Goal: Find specific page/section: Find specific page/section

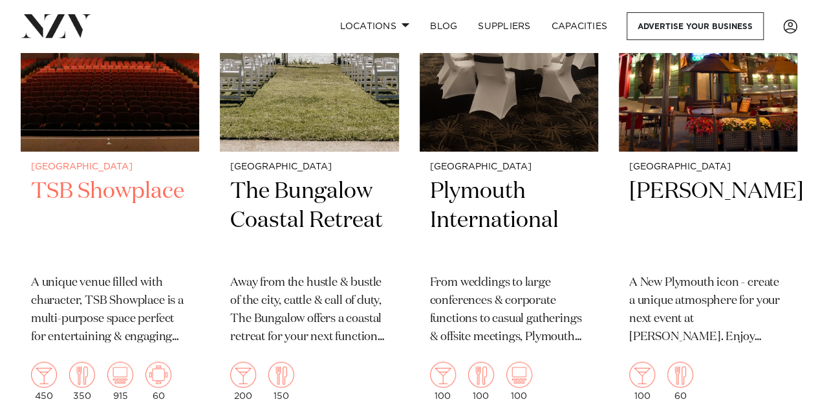
scroll to position [1164, 0]
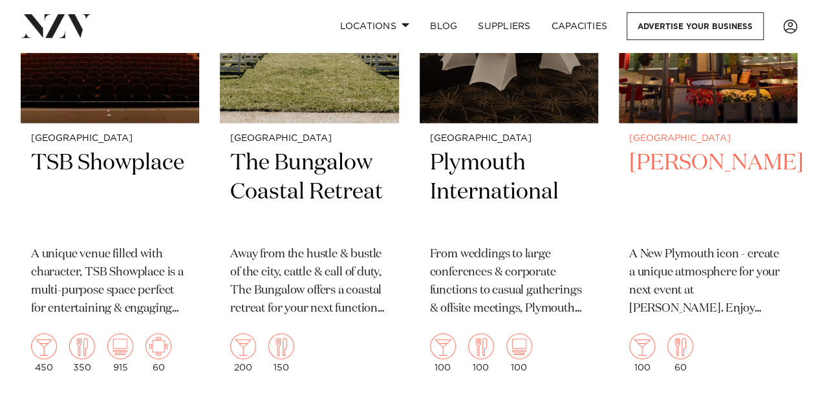
click at [643, 159] on h2 "Peggy Gordon's" at bounding box center [708, 191] width 158 height 87
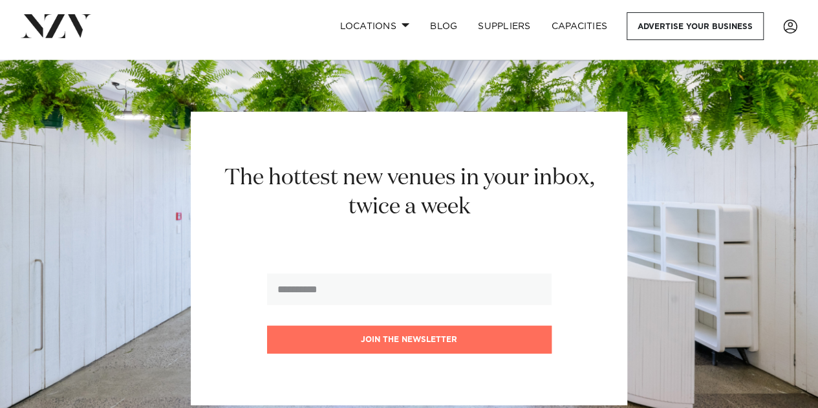
scroll to position [1355, 0]
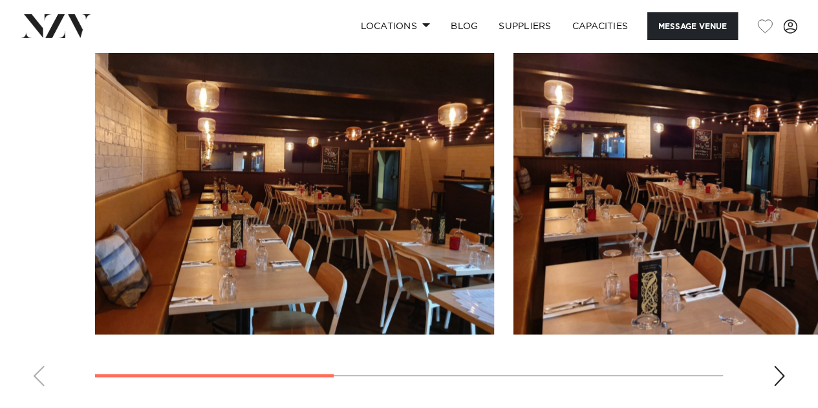
scroll to position [970, 0]
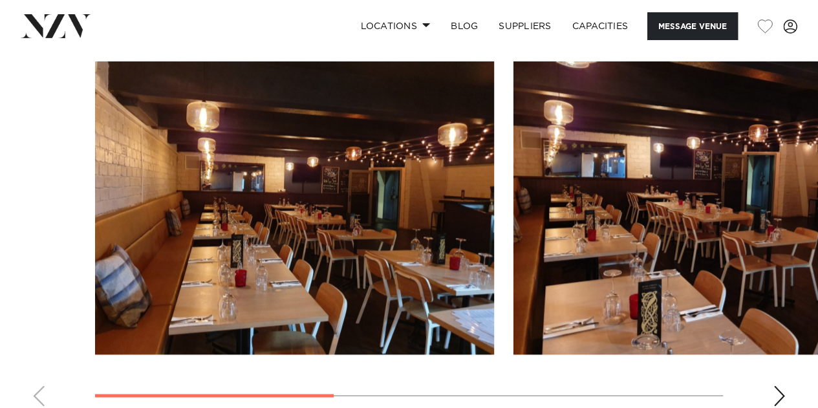
click at [770, 311] on swiper-container at bounding box center [409, 238] width 818 height 355
click at [780, 386] on div "Next slide" at bounding box center [779, 396] width 13 height 21
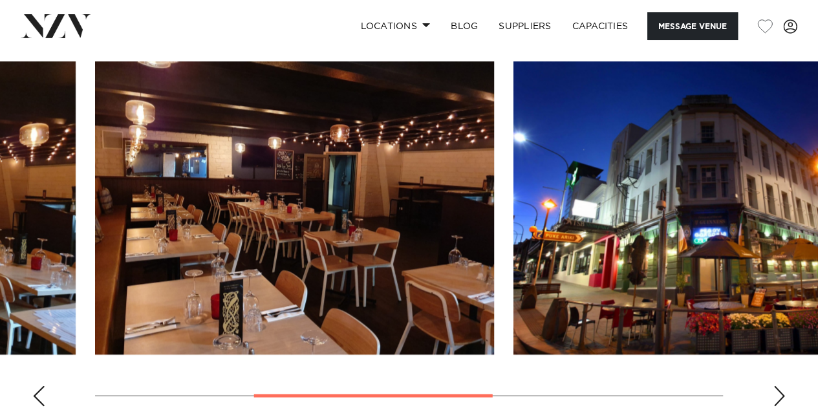
click at [780, 386] on div "Next slide" at bounding box center [779, 396] width 13 height 21
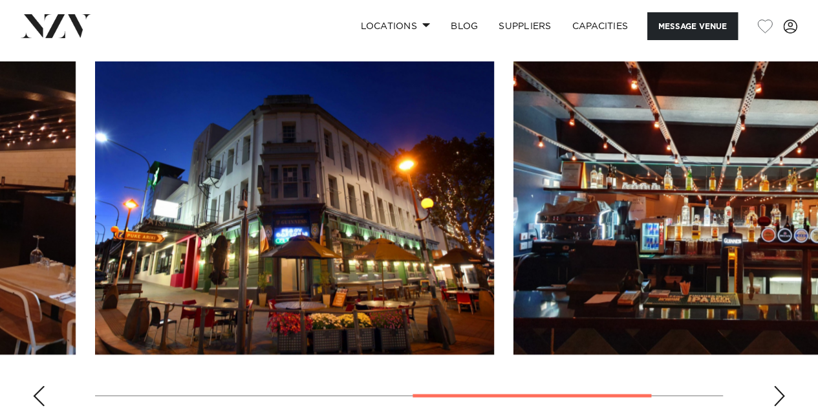
click at [780, 386] on div "Next slide" at bounding box center [779, 396] width 13 height 21
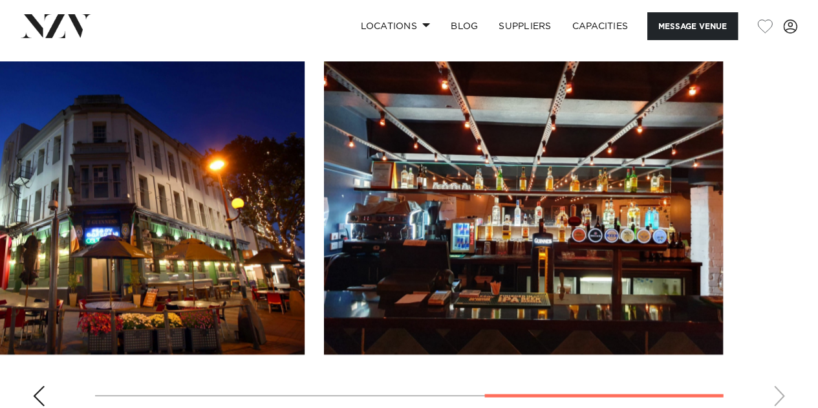
click at [780, 312] on swiper-container at bounding box center [409, 238] width 818 height 355
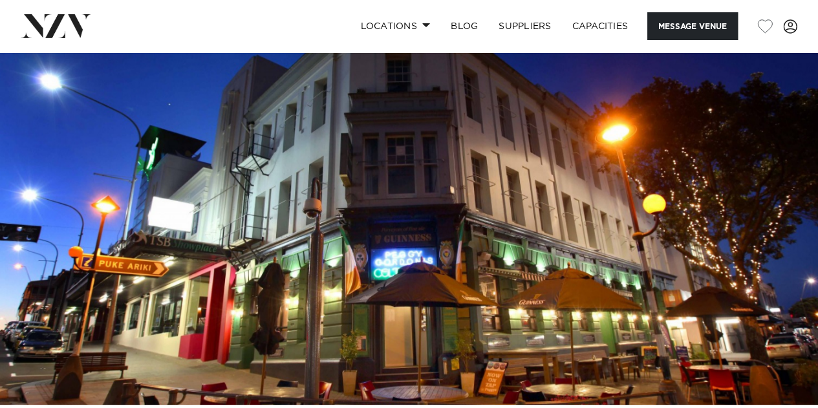
scroll to position [0, 0]
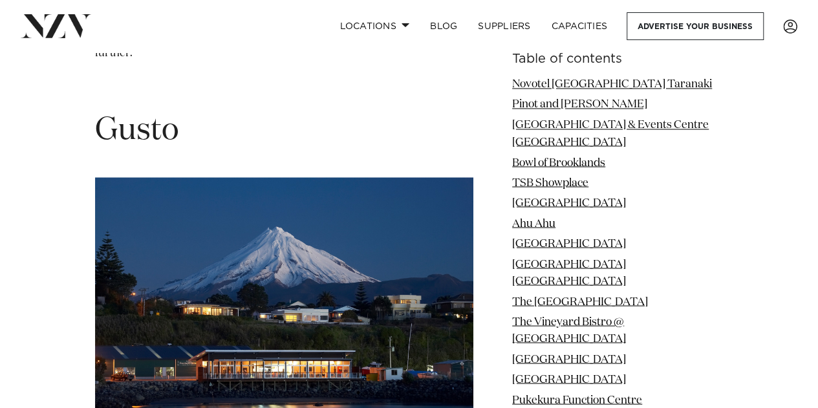
scroll to position [8468, 0]
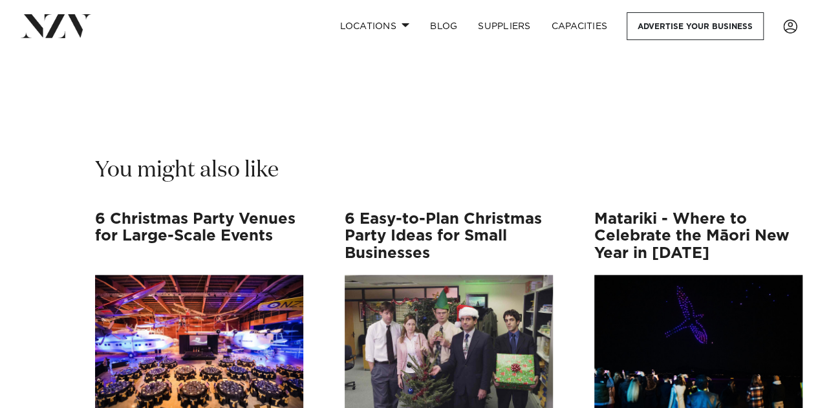
scroll to position [10444, 0]
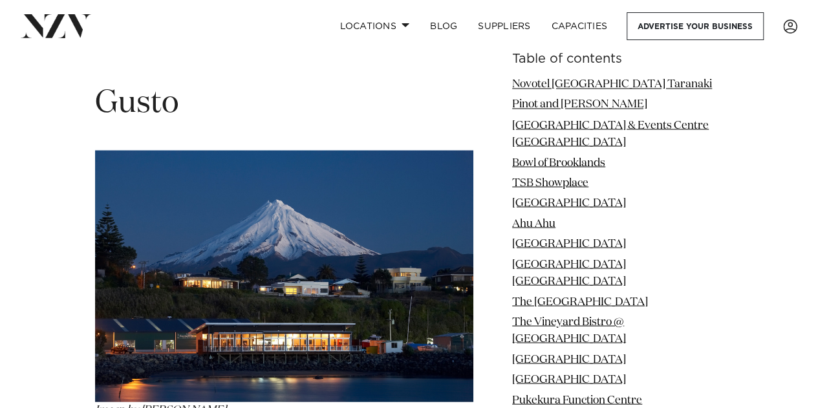
scroll to position [8468, 0]
